Goal: Task Accomplishment & Management: Use online tool/utility

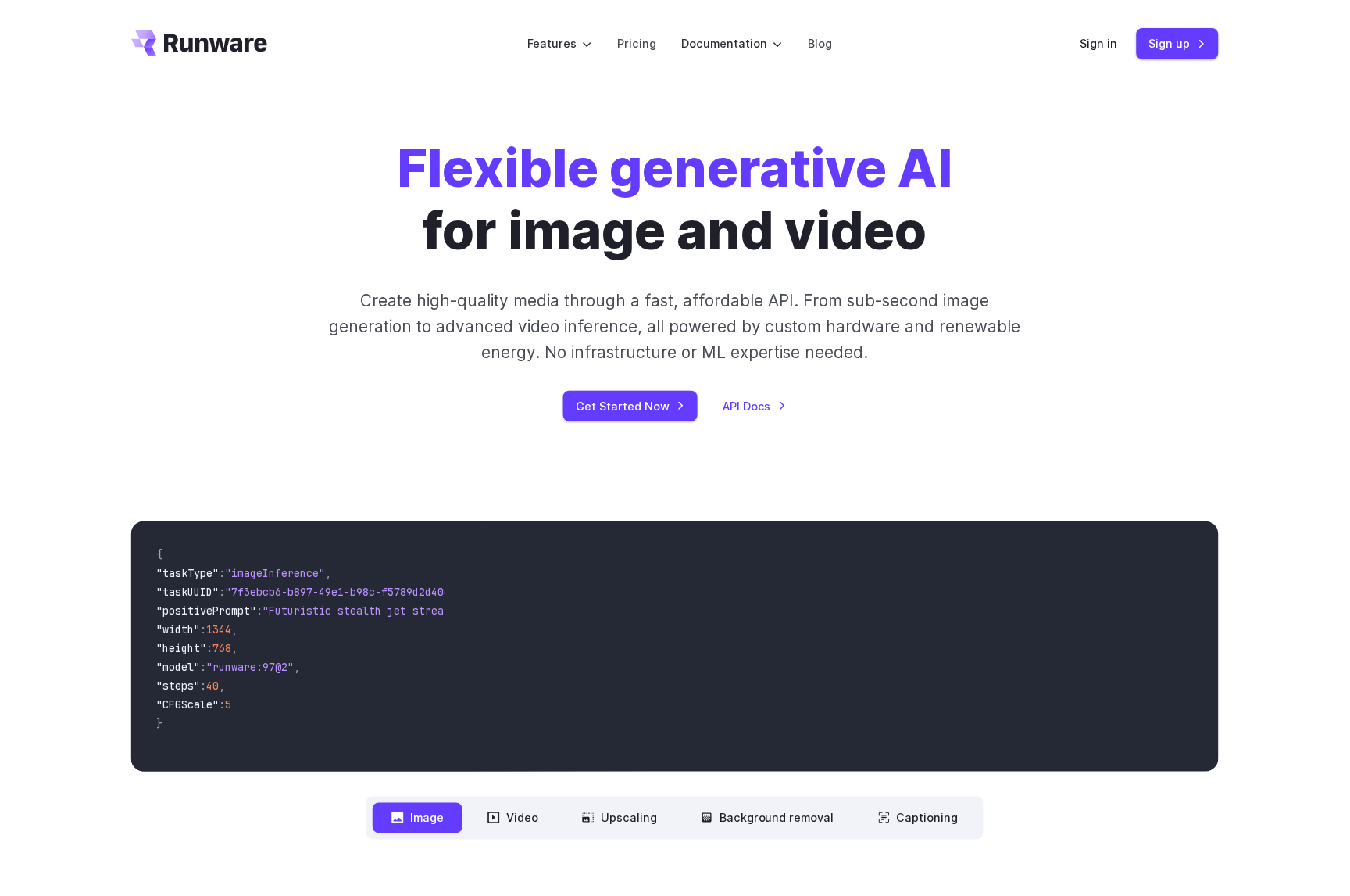
click at [1095, 29] on div "Sign in Sign up" at bounding box center [1150, 44] width 138 height 31
click at [1093, 45] on link "Sign in" at bounding box center [1100, 43] width 37 height 18
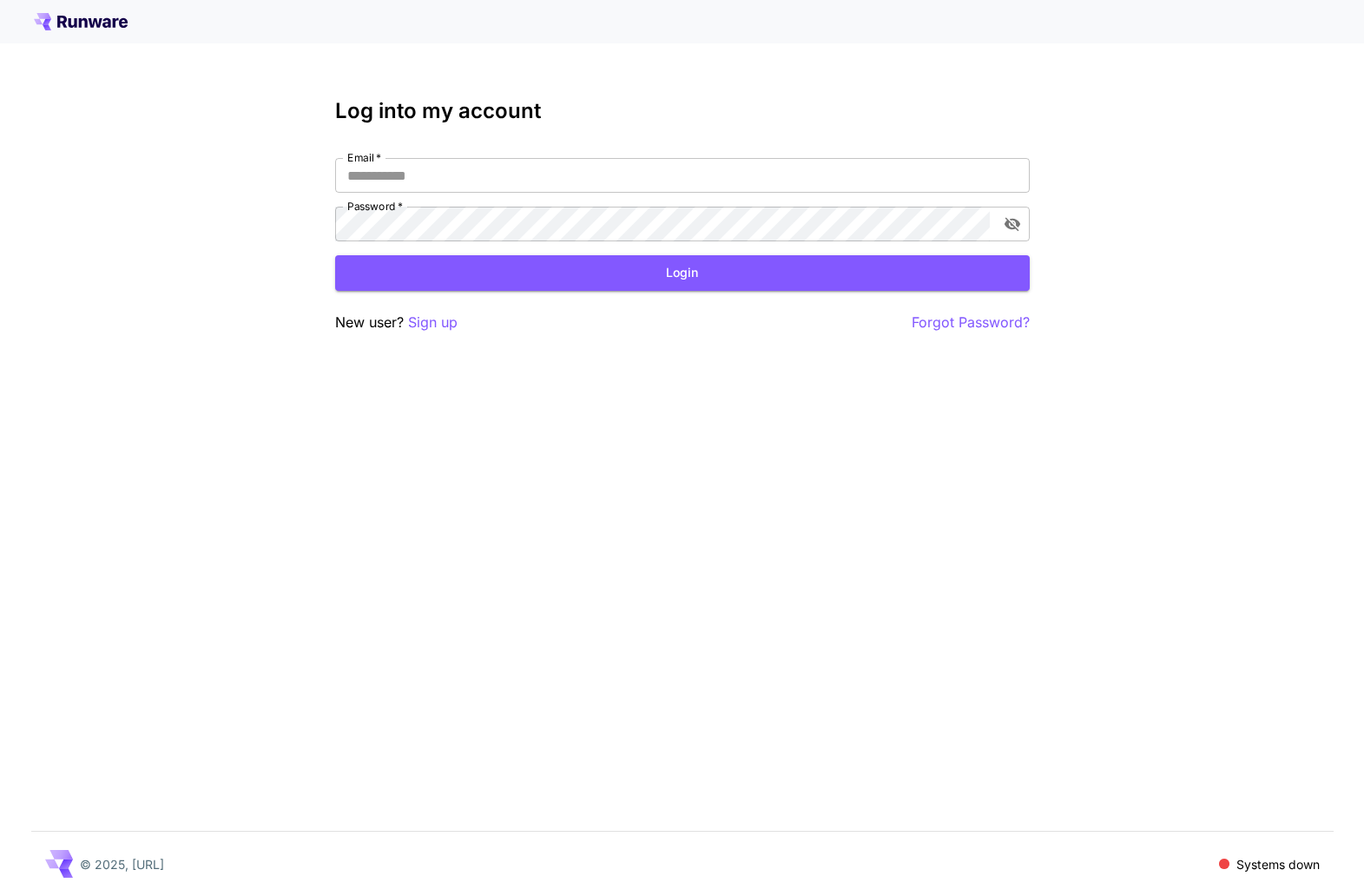
type input "**********"
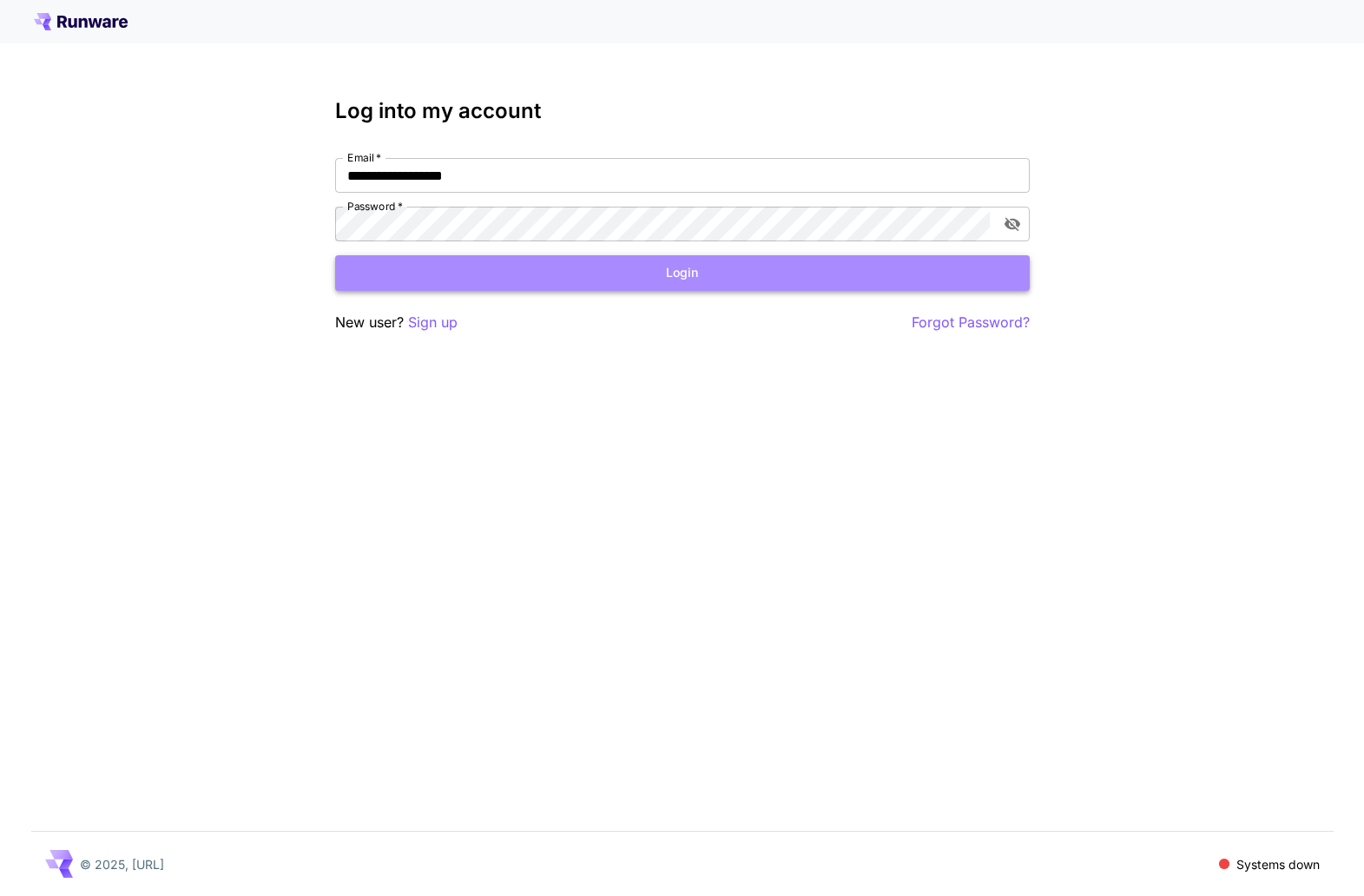
click at [687, 286] on button "Login" at bounding box center [682, 272] width 695 height 35
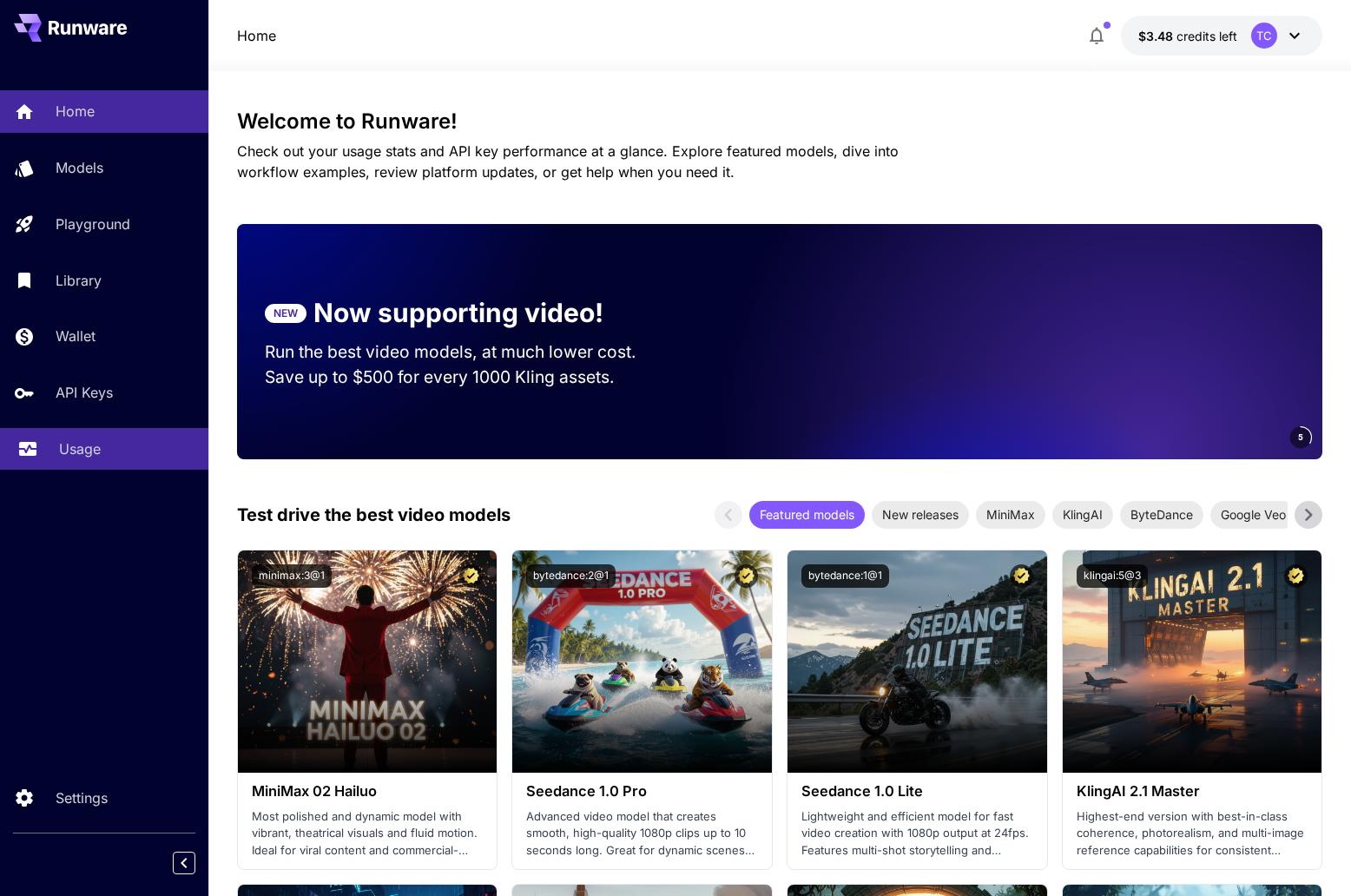
click at [59, 441] on p "Usage" at bounding box center [79, 448] width 42 height 21
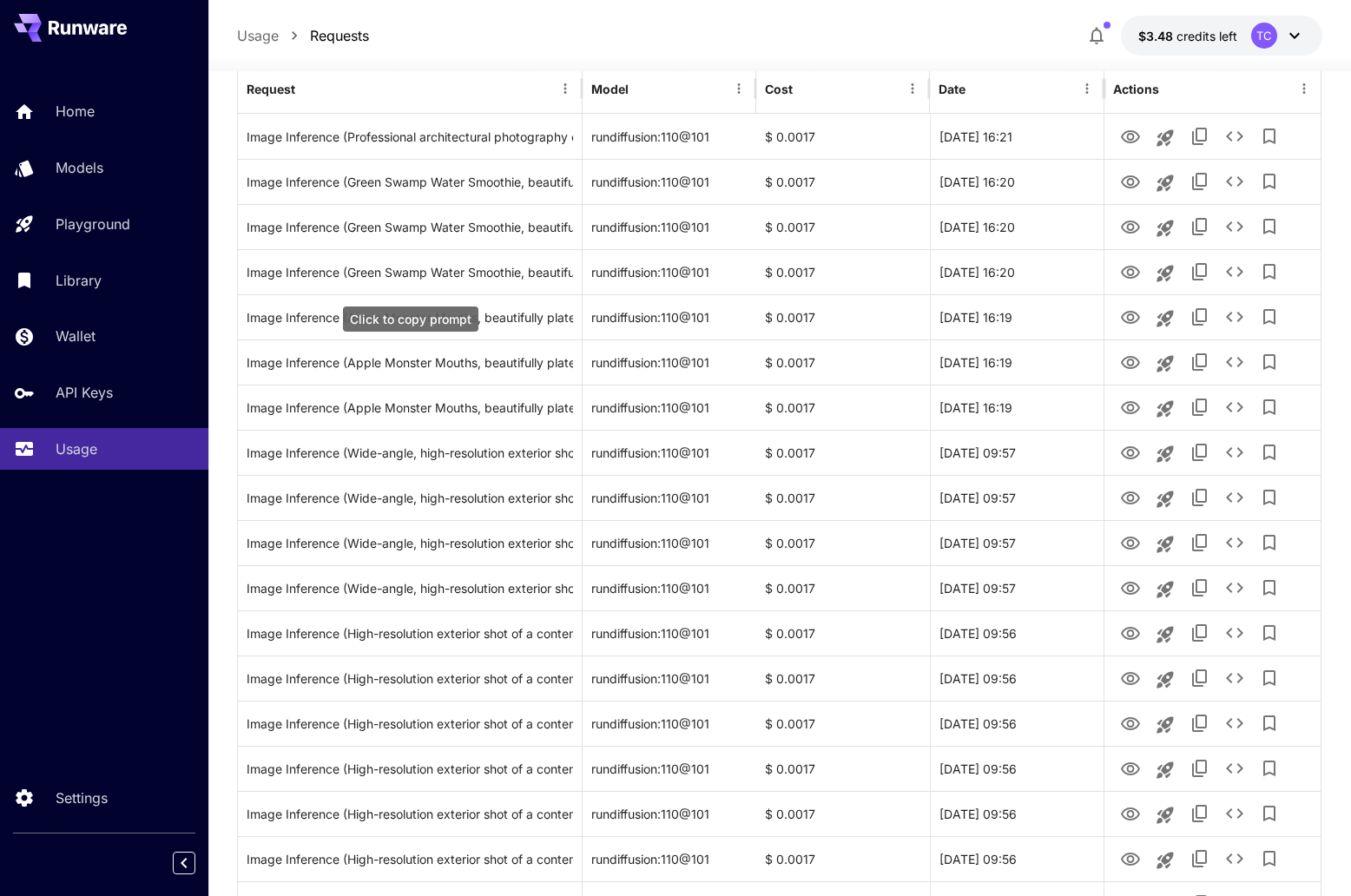
scroll to position [261, 0]
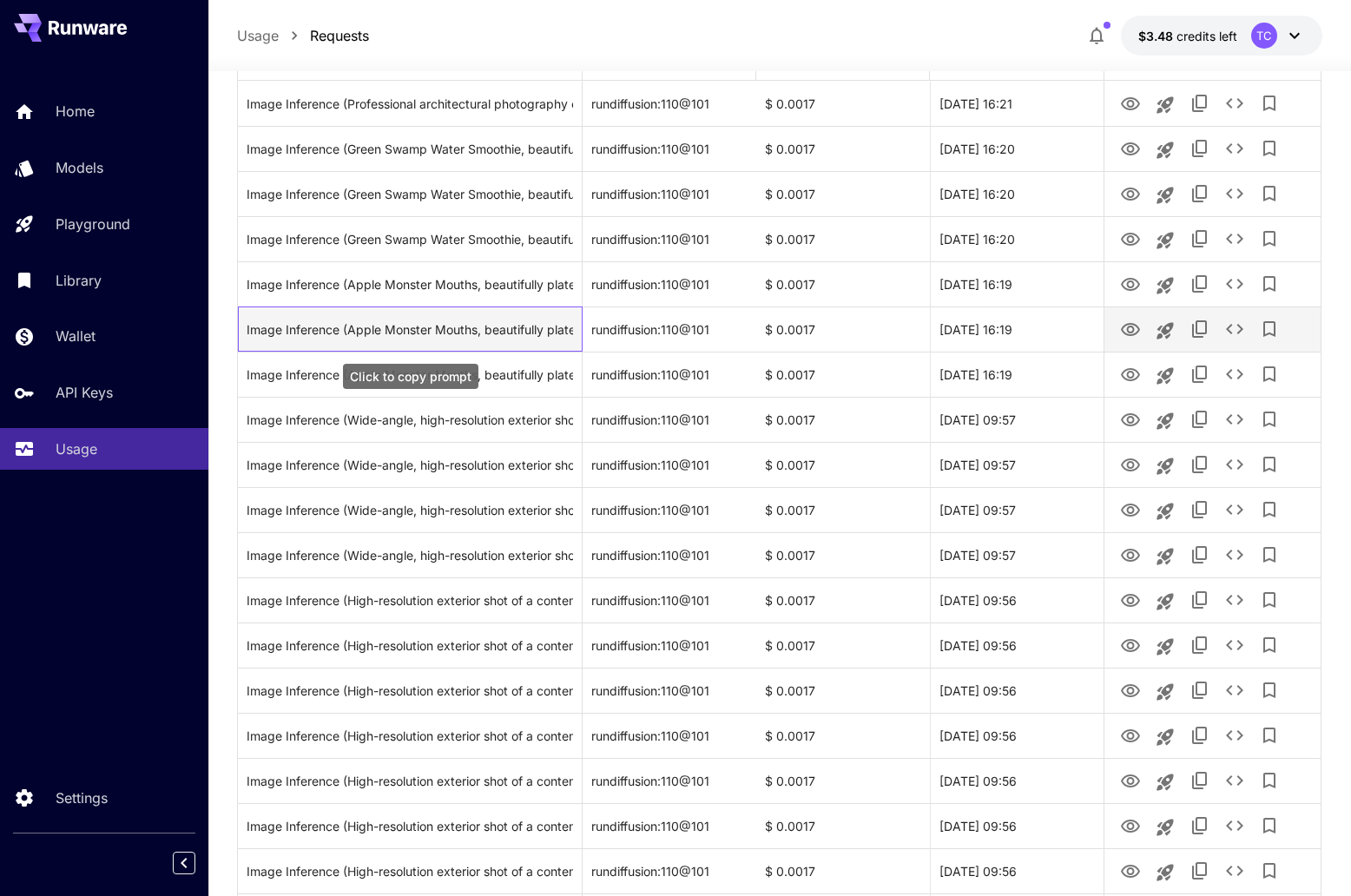
click at [510, 321] on div "Image Inference (Apple Monster Mouths, beautifully plated on a matte black ston…" at bounding box center [410, 329] width 327 height 44
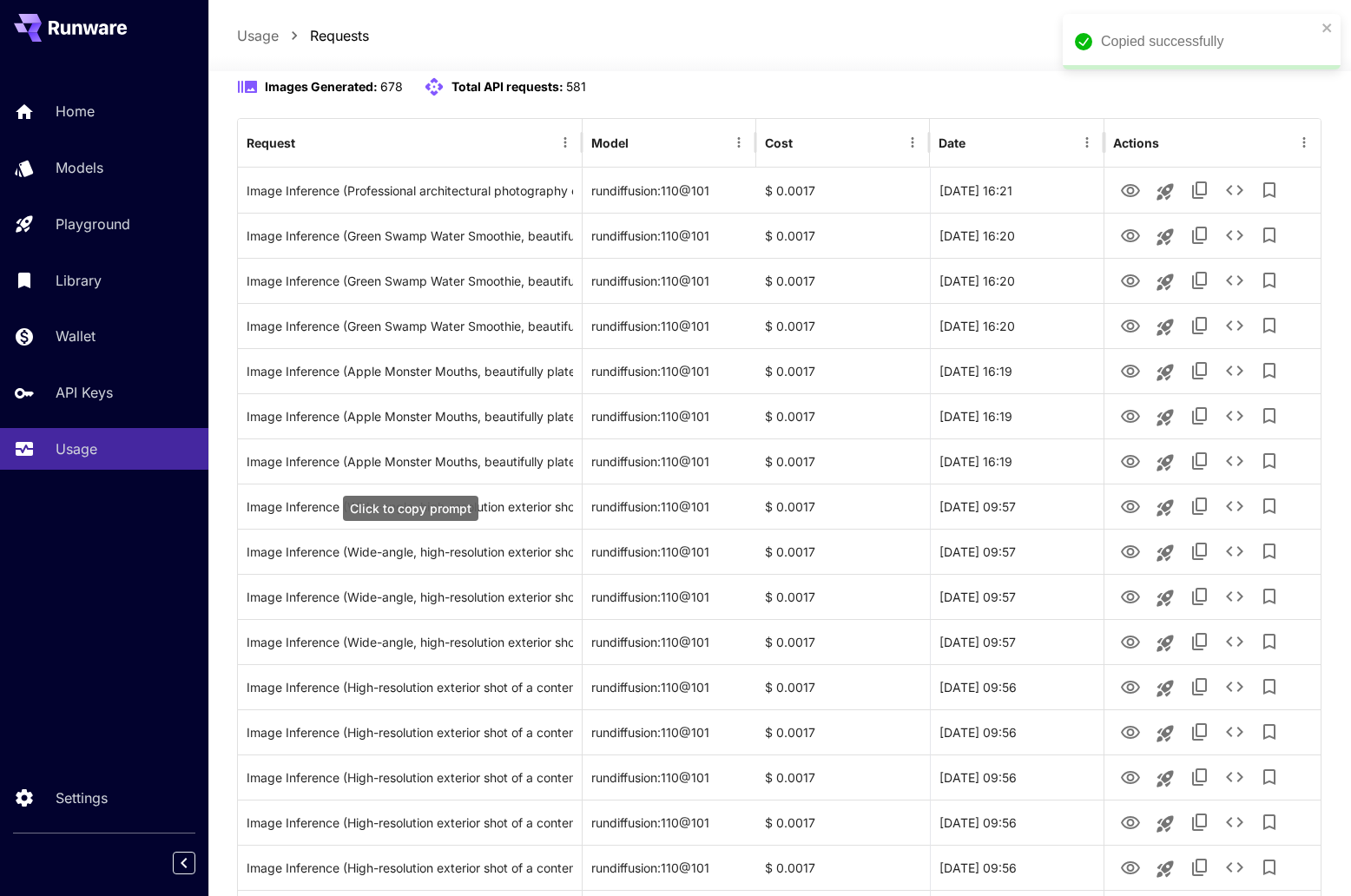
scroll to position [87, 0]
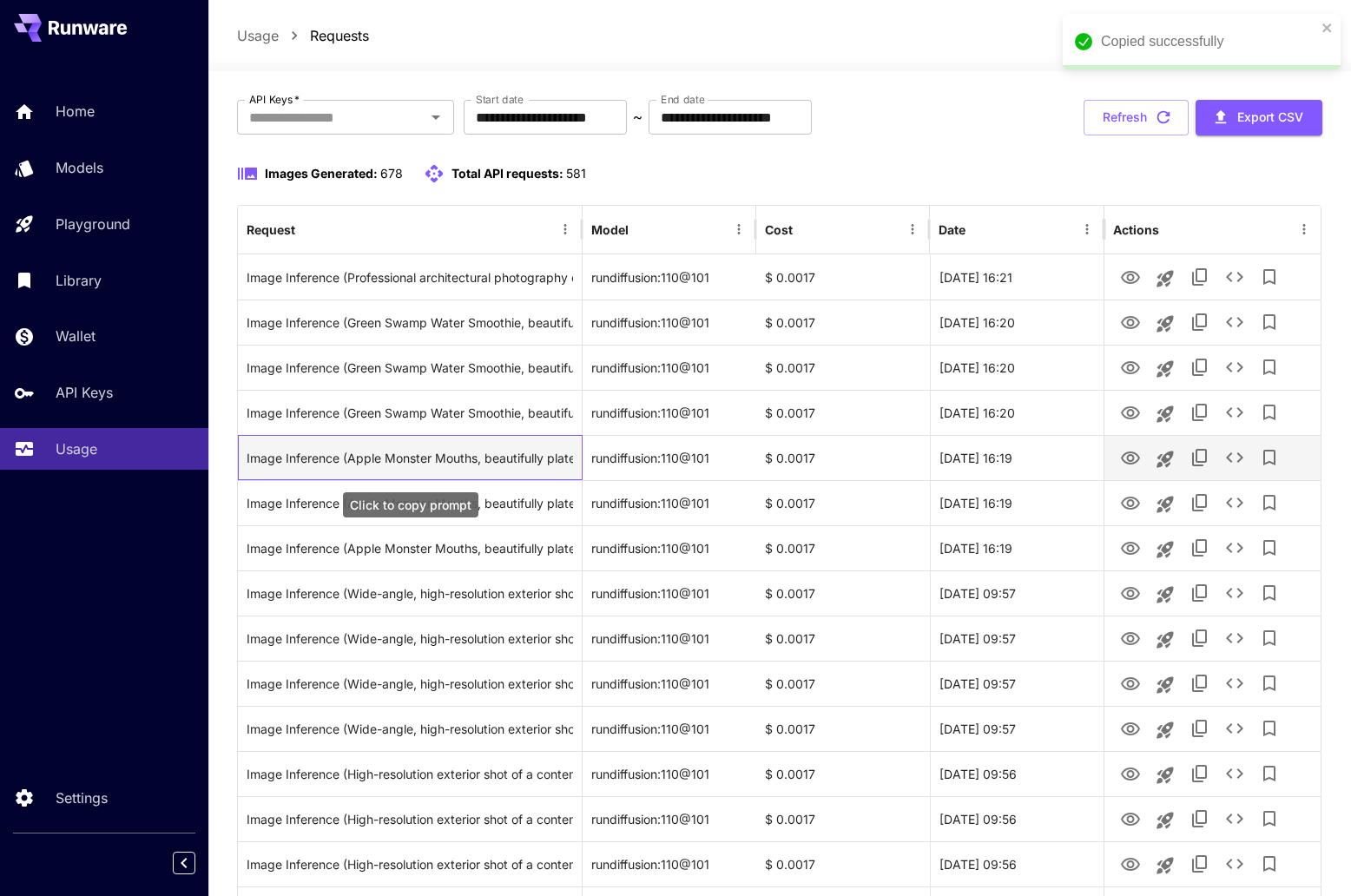
click at [450, 458] on div "Image Inference (Apple Monster Mouths, beautifully plated on a rustic wooden tr…" at bounding box center [410, 457] width 327 height 44
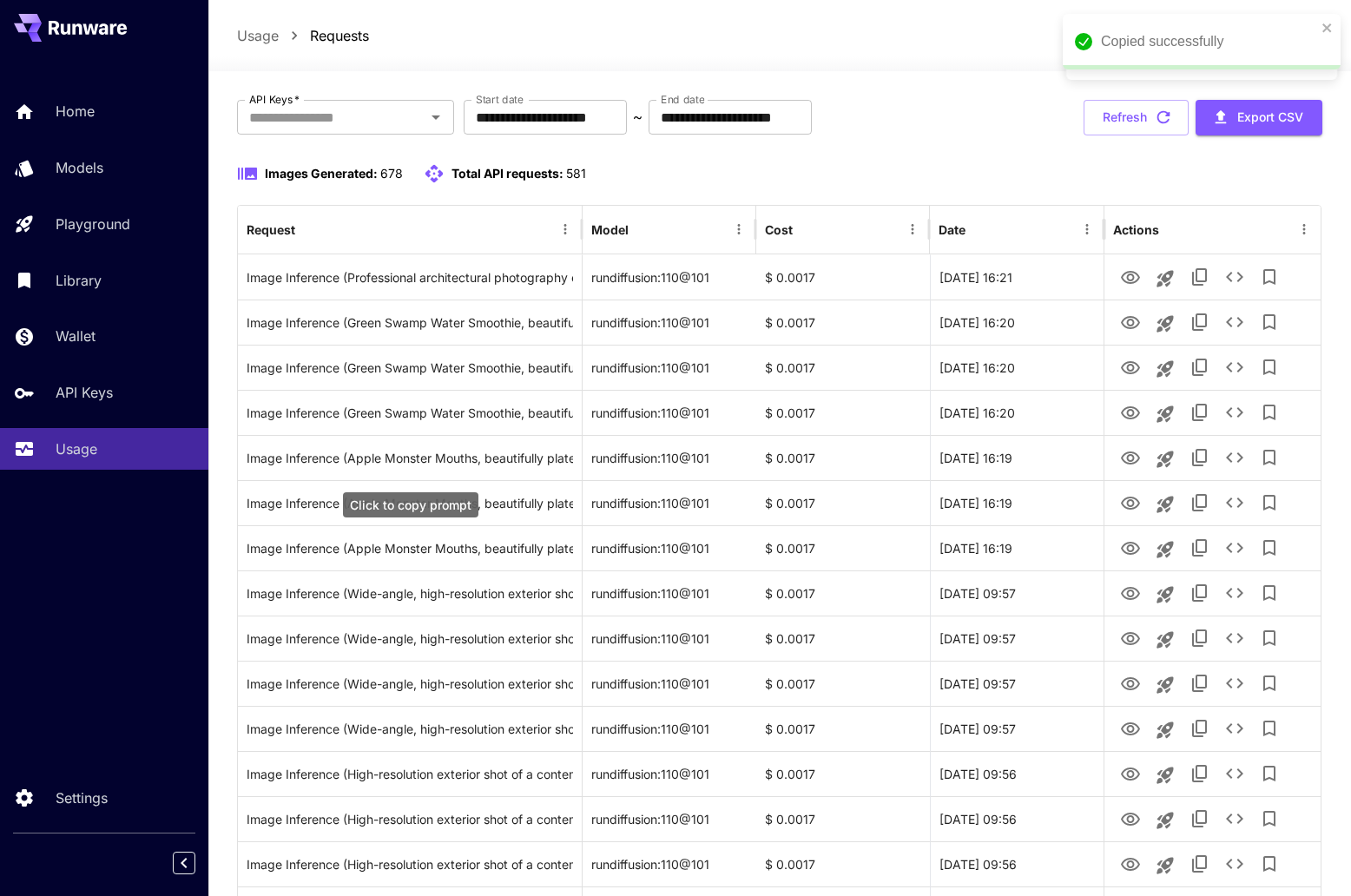
click at [423, 505] on div "Click to copy prompt" at bounding box center [411, 504] width 135 height 25
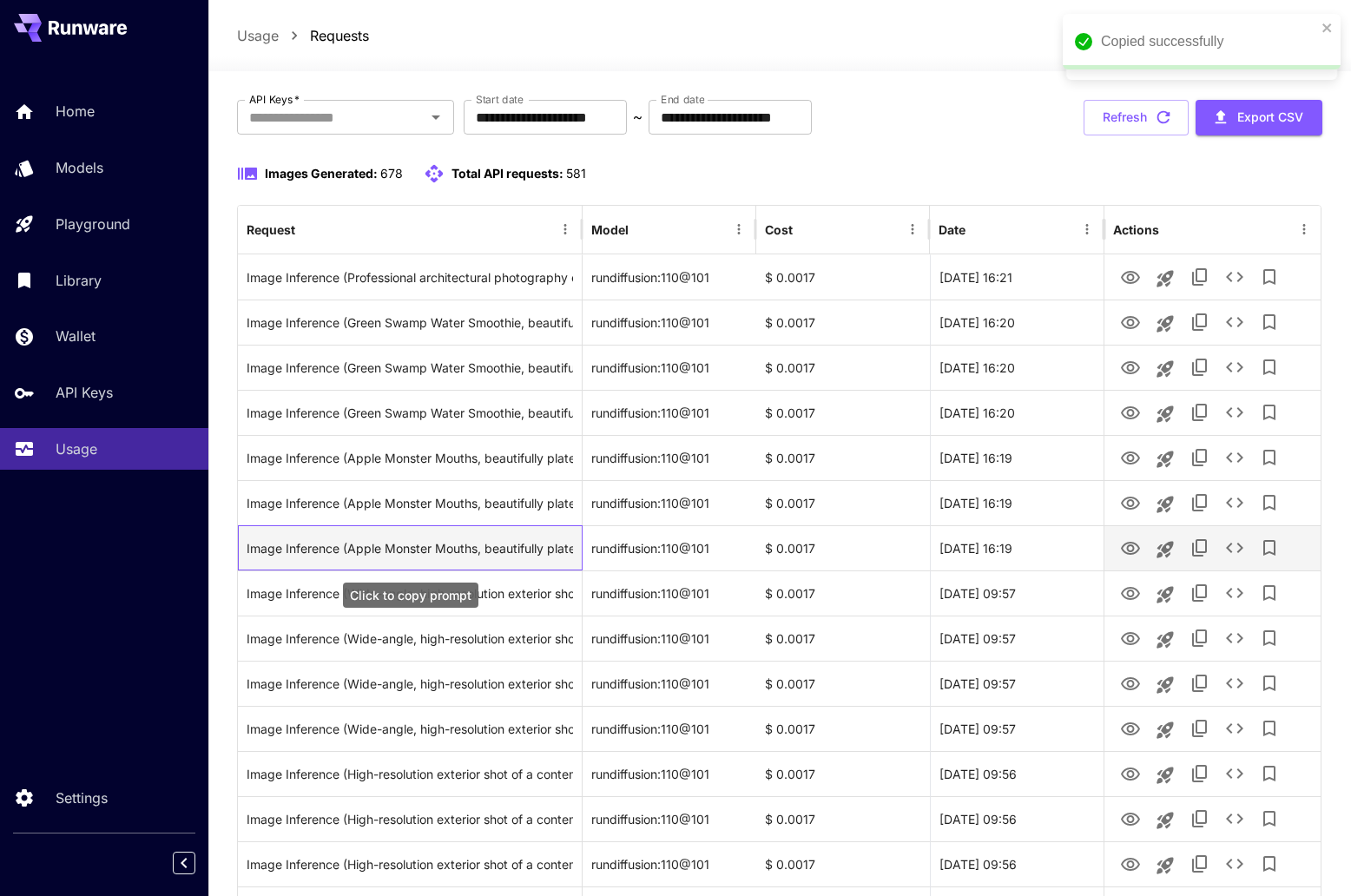
click at [481, 548] on div "Image Inference (Apple Monster Mouths, beautifully plated on a white ceramic pl…" at bounding box center [410, 548] width 327 height 44
click at [530, 542] on div "Image Inference (Apple Monster Mouths, beautifully plated on a white ceramic pl…" at bounding box center [410, 548] width 327 height 44
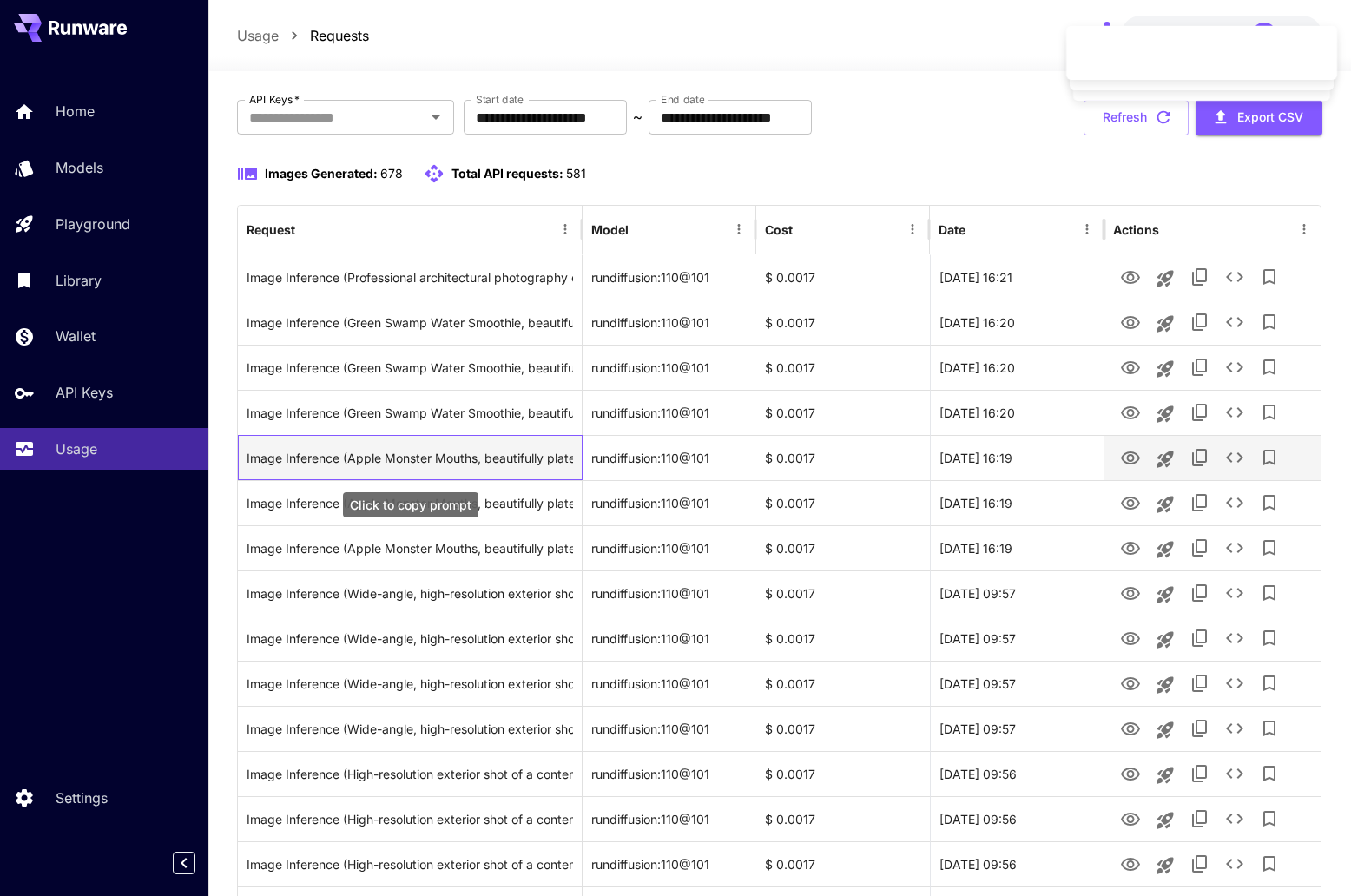
click at [523, 457] on div "Image Inference (Apple Monster Mouths, beautifully plated on a rustic wooden tr…" at bounding box center [410, 457] width 327 height 44
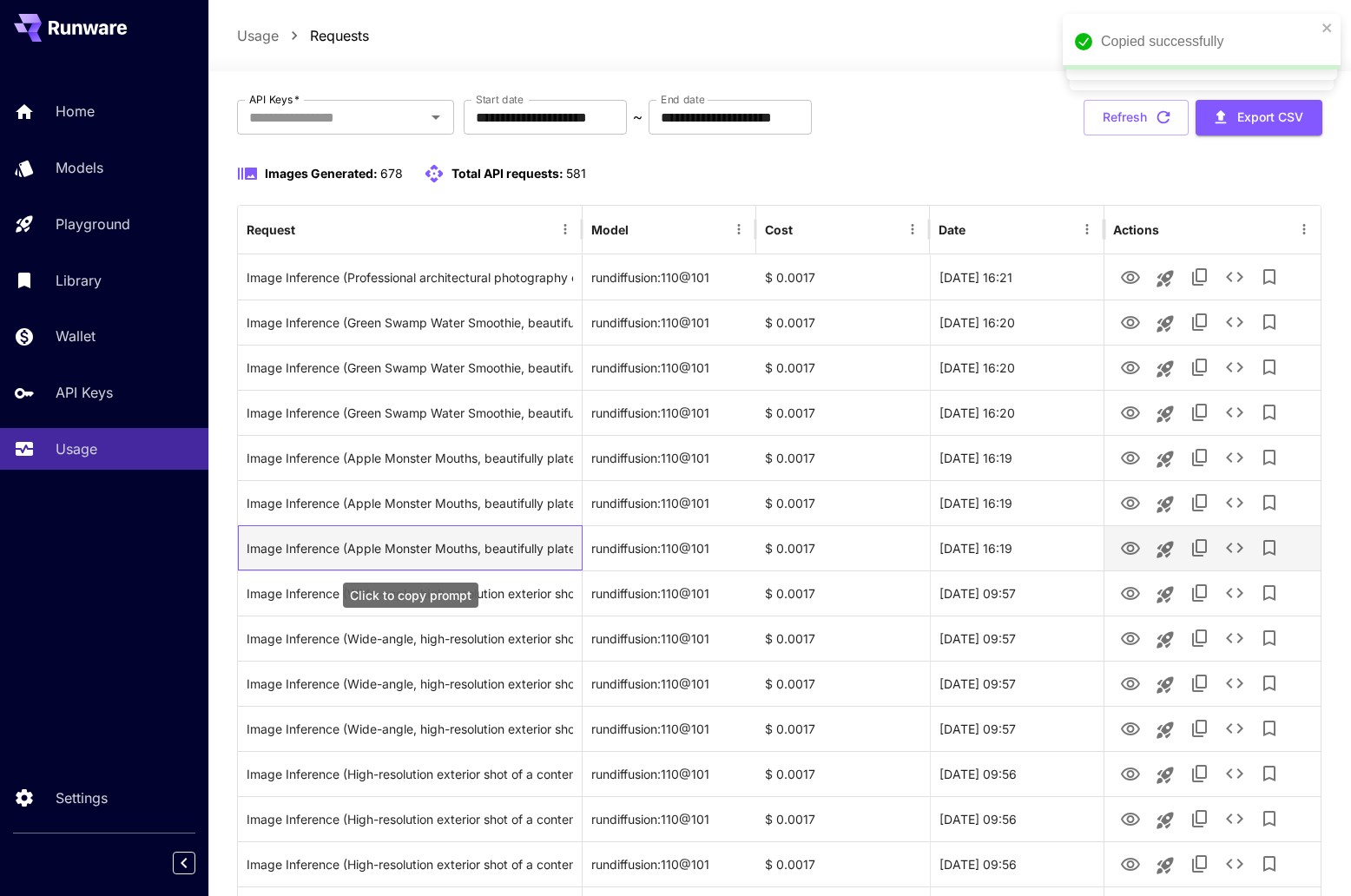
click at [472, 542] on div "Image Inference (Apple Monster Mouths, beautifully plated on a white ceramic pl…" at bounding box center [410, 548] width 327 height 44
